Goal: Use online tool/utility: Utilize a website feature to perform a specific function

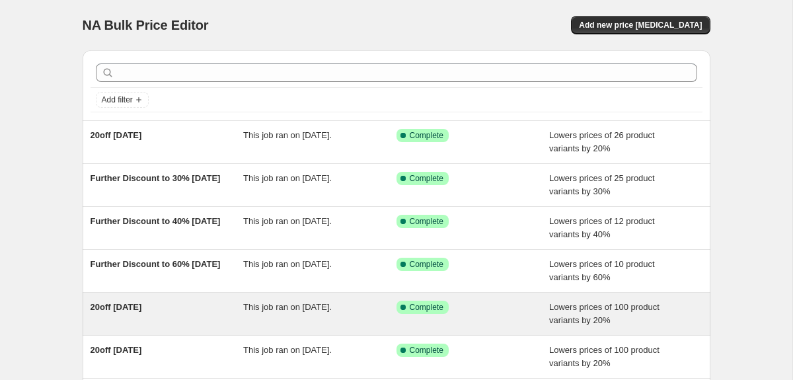
click at [142, 311] on span "20off [DATE]" at bounding box center [117, 307] width 52 height 10
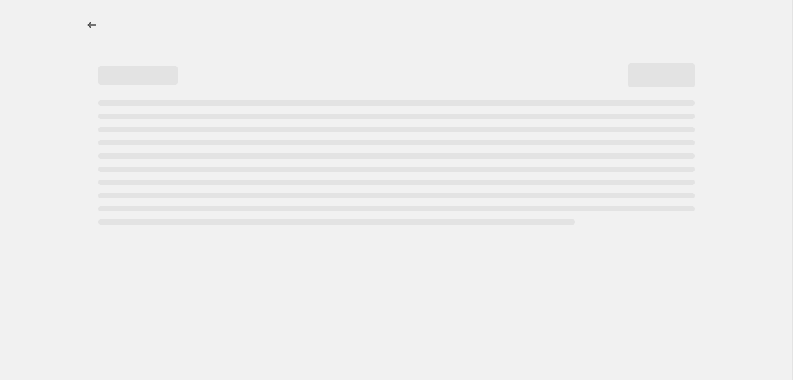
select select "percentage"
select select "tag"
select select "product_status"
select select "tag"
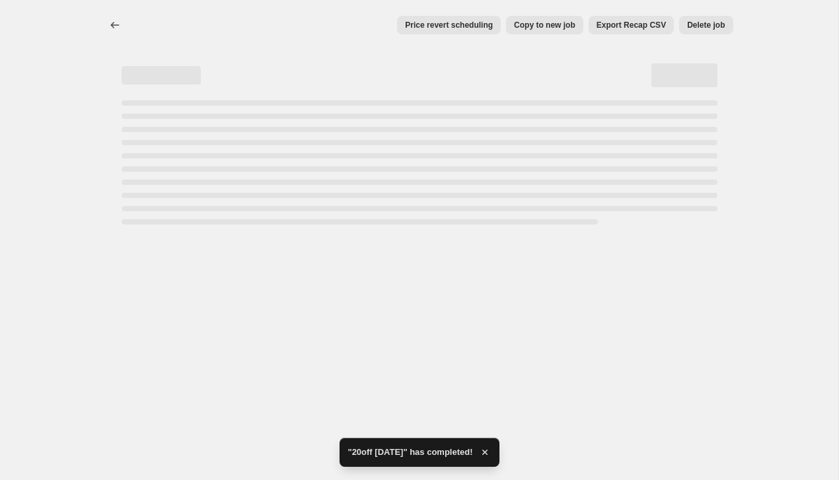
select select "percentage"
select select "tag"
select select "product_status"
select select "tag"
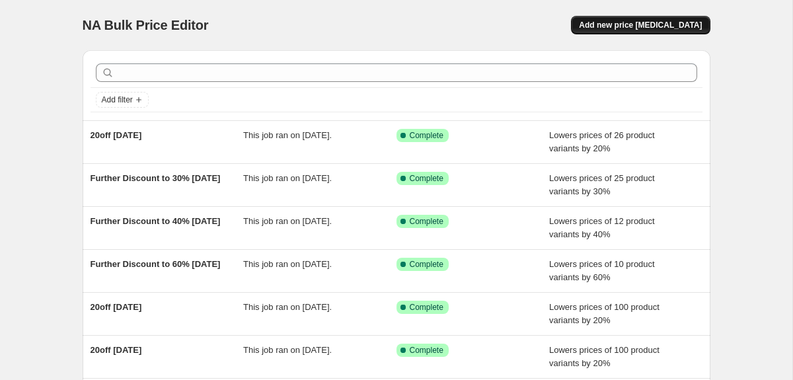
click at [673, 22] on span "Add new price [MEDICAL_DATA]" at bounding box center [640, 25] width 123 height 11
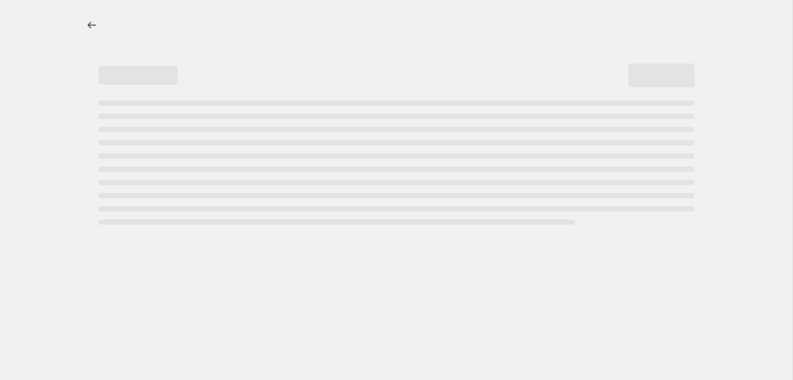
select select "percentage"
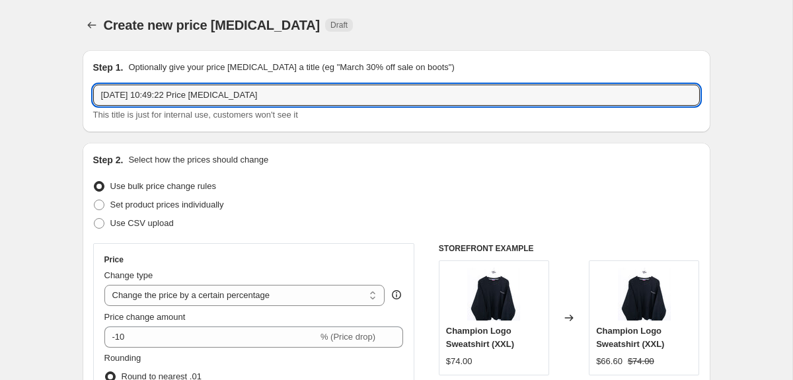
drag, startPoint x: 248, startPoint y: 99, endPoint x: 78, endPoint y: 94, distance: 169.9
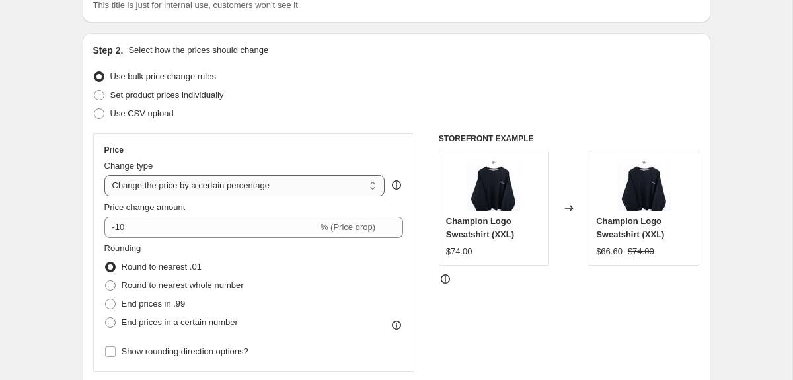
scroll to position [114, 0]
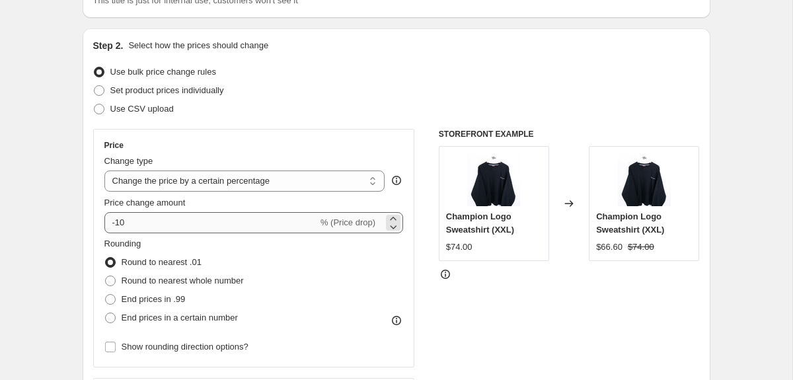
type input "20off [DATE]"
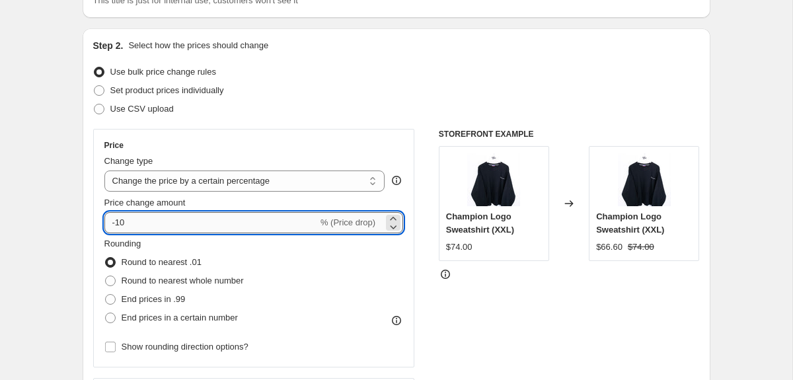
click at [154, 222] on input "-10" at bounding box center [210, 222] width 213 height 21
type input "-1"
type input "-20"
click at [118, 282] on label "Round to nearest whole number" at bounding box center [173, 281] width 139 height 18
click at [106, 276] on input "Round to nearest whole number" at bounding box center [105, 276] width 1 height 1
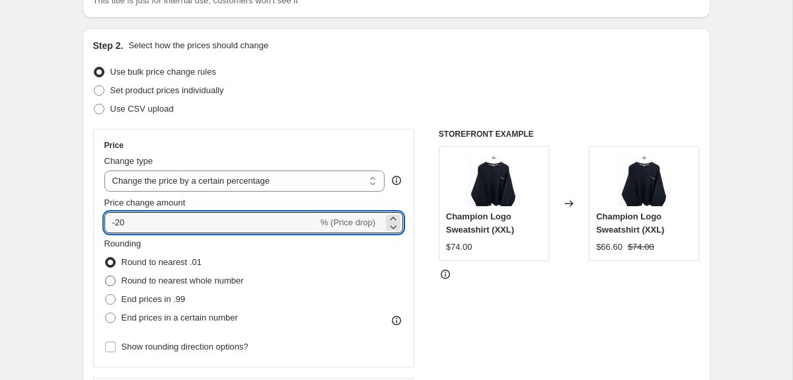
radio input "true"
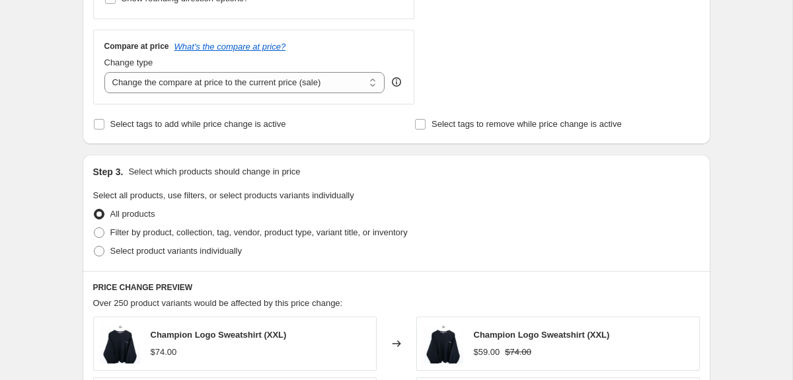
scroll to position [468, 0]
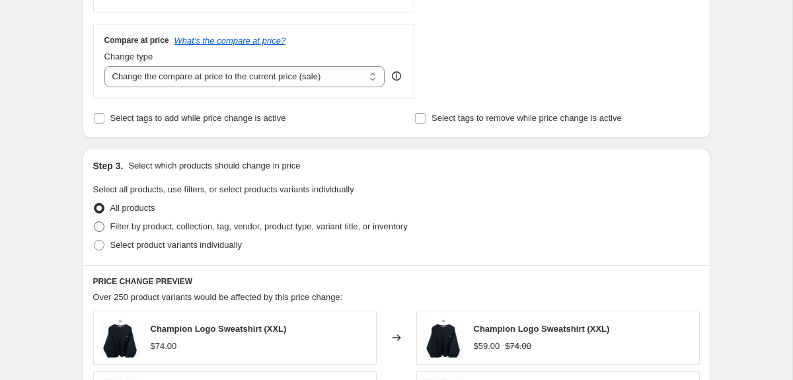
click at [131, 228] on span "Filter by product, collection, tag, vendor, product type, variant title, or inv…" at bounding box center [258, 226] width 297 height 10
click at [94, 222] on input "Filter by product, collection, tag, vendor, product type, variant title, or inv…" at bounding box center [94, 221] width 1 height 1
radio input "true"
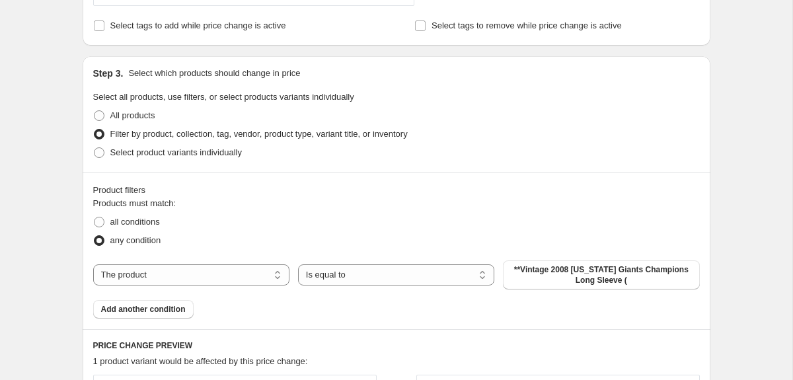
scroll to position [576, 0]
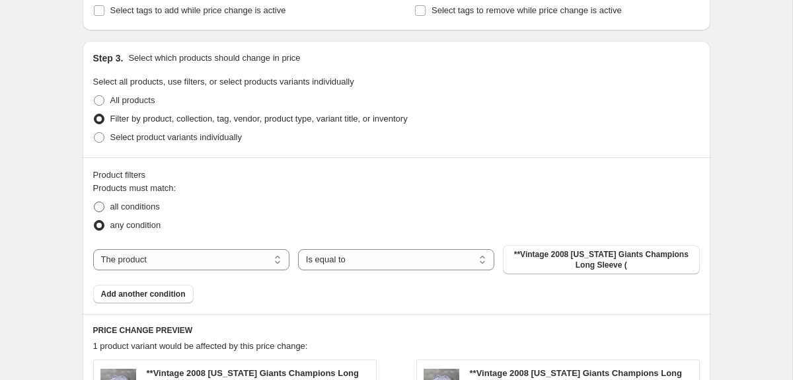
click at [147, 213] on label "all conditions" at bounding box center [126, 207] width 67 height 18
click at [94, 202] on input "all conditions" at bounding box center [94, 202] width 1 height 1
radio input "true"
click at [170, 258] on select "The product The product's collection The product's tag The product's vendor The…" at bounding box center [191, 259] width 196 height 21
select select "tag"
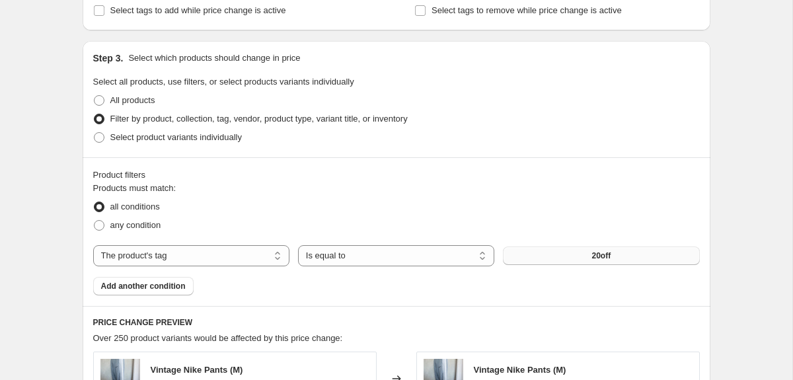
click at [562, 259] on button "20off" at bounding box center [601, 255] width 196 height 18
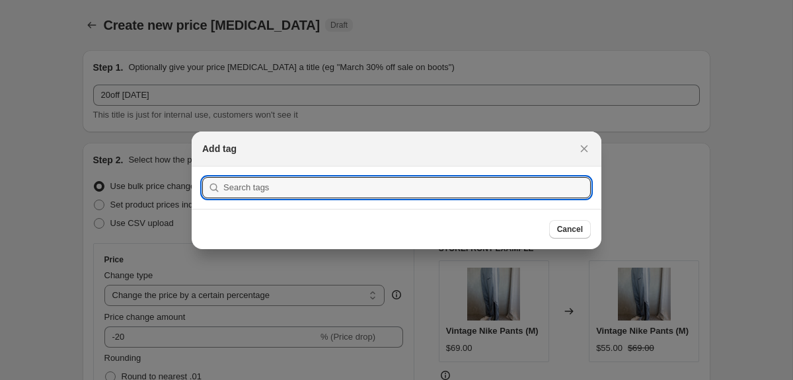
scroll to position [0, 0]
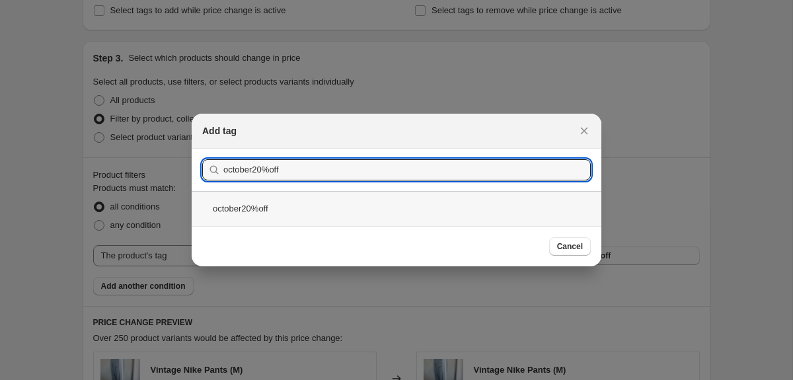
type input "october20%off"
click at [257, 202] on div "october20%off" at bounding box center [397, 208] width 410 height 35
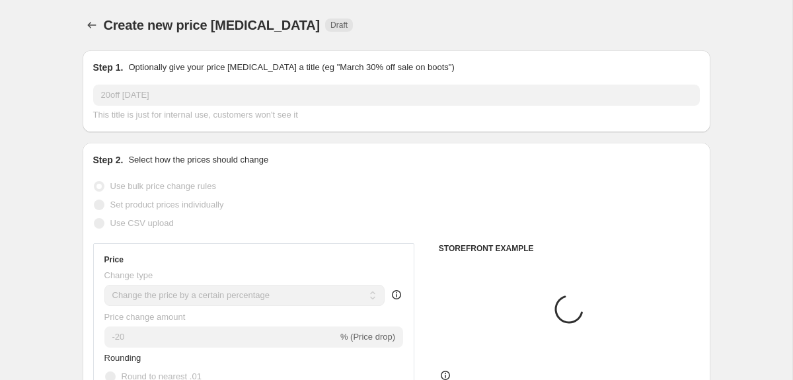
scroll to position [576, 0]
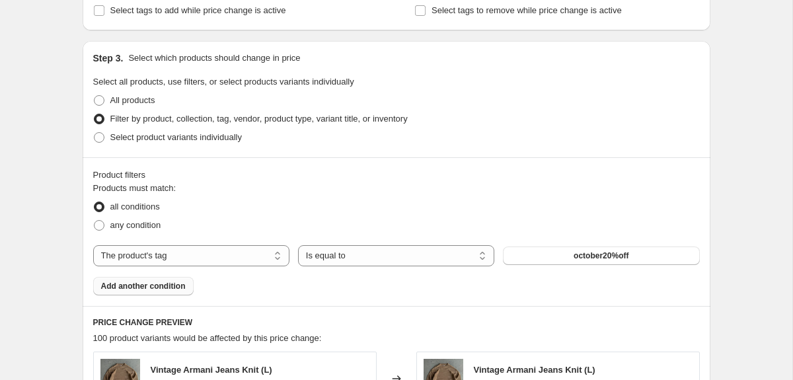
click at [135, 289] on span "Add another condition" at bounding box center [143, 286] width 85 height 11
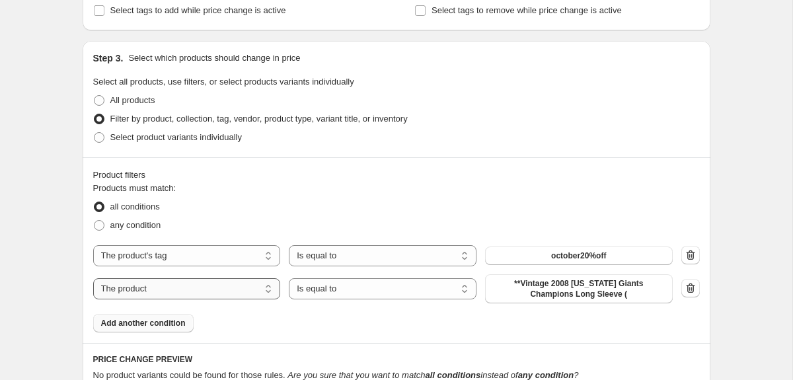
click at [163, 289] on select "The product The product's collection The product's tag The product's vendor The…" at bounding box center [187, 288] width 188 height 21
select select "product_status"
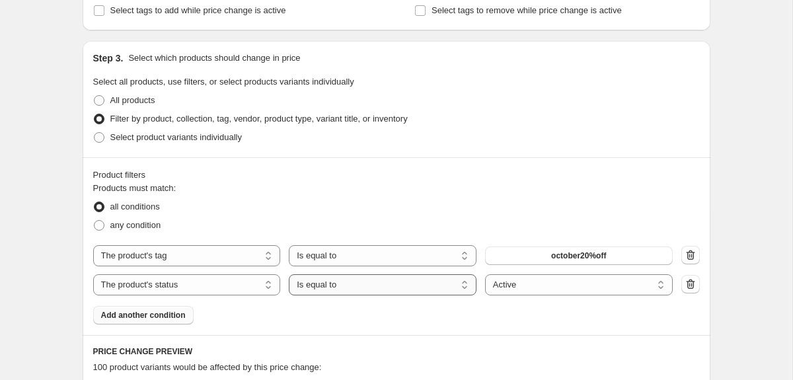
click at [372, 284] on select "Is equal to Is not equal to" at bounding box center [383, 284] width 188 height 21
click at [289, 274] on select "Is equal to Is not equal to" at bounding box center [383, 284] width 188 height 21
click at [486, 314] on div "Products must match: all conditions any condition The product The product's col…" at bounding box center [396, 253] width 607 height 143
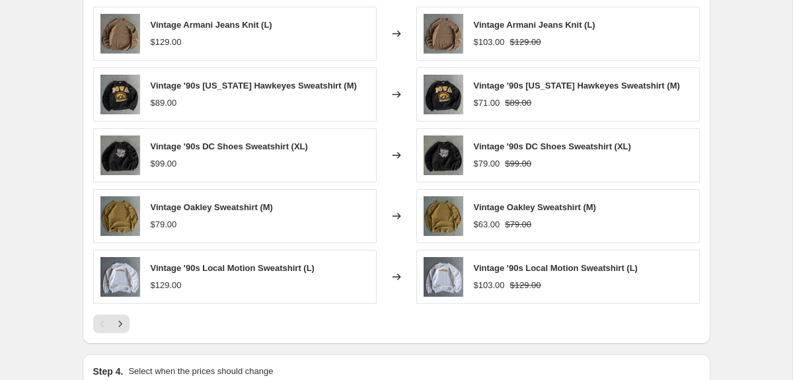
scroll to position [1119, 0]
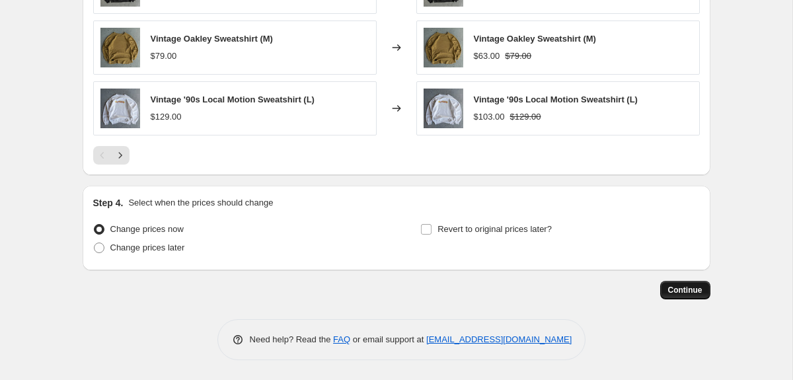
click at [676, 290] on span "Continue" at bounding box center [685, 290] width 34 height 11
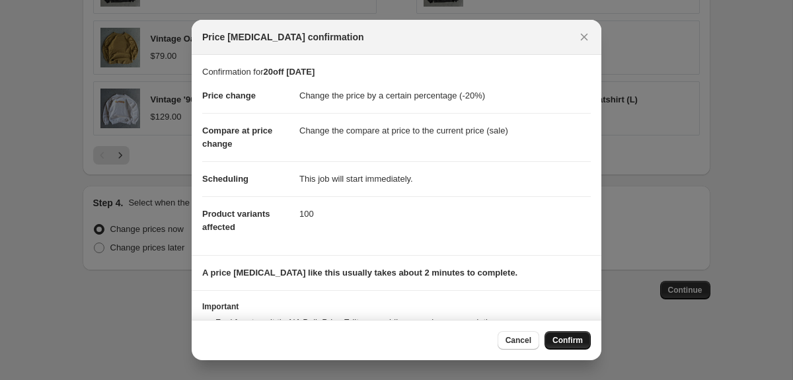
click at [563, 344] on span "Confirm" at bounding box center [567, 340] width 30 height 11
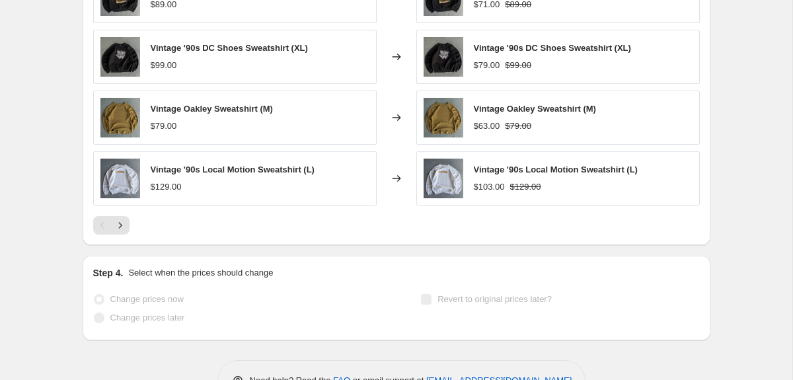
scroll to position [1141, 0]
